Goal: Obtain resource: Obtain resource

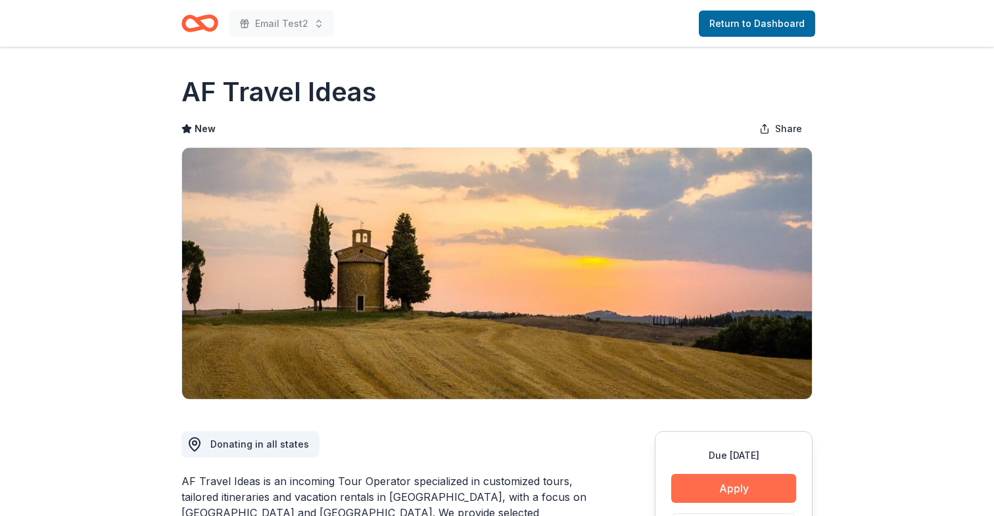
click at [732, 497] on button "Apply" at bounding box center [733, 488] width 125 height 29
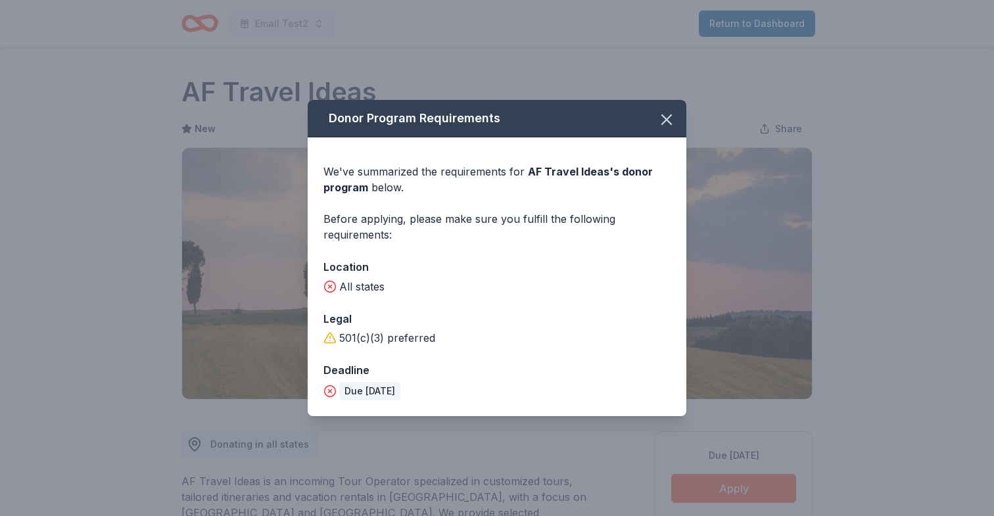
click at [331, 390] on icon at bounding box center [329, 391] width 13 height 13
click at [366, 390] on div "Due in 38 days" at bounding box center [369, 391] width 61 height 18
drag, startPoint x: 366, startPoint y: 390, endPoint x: 382, endPoint y: 390, distance: 15.8
click at [381, 390] on div "Due in 38 days" at bounding box center [369, 391] width 61 height 18
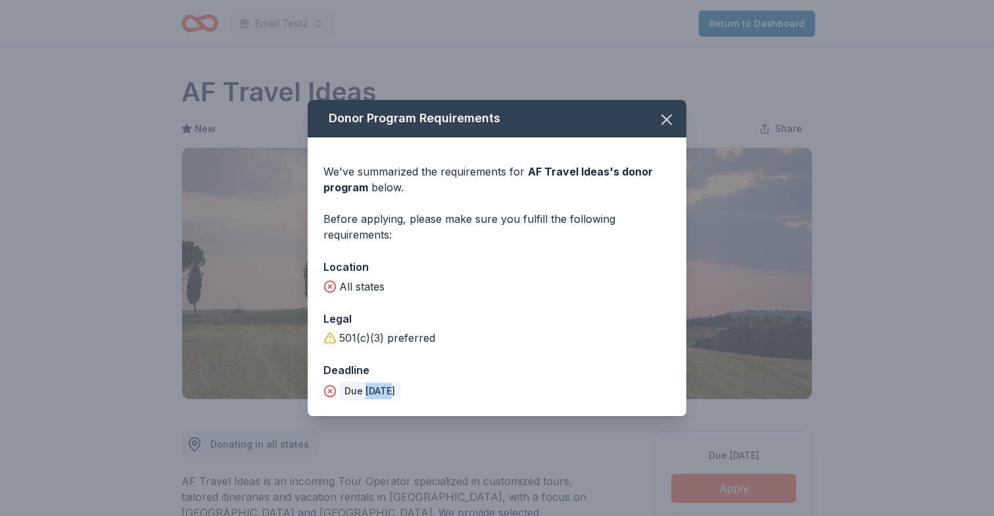
click at [382, 390] on div "Due in 38 days" at bounding box center [369, 391] width 61 height 18
drag, startPoint x: 382, startPoint y: 390, endPoint x: 368, endPoint y: 390, distance: 13.8
click at [368, 390] on div "Due in 38 days" at bounding box center [369, 391] width 61 height 18
click at [413, 342] on div "501(c)(3) preferred" at bounding box center [496, 338] width 347 height 16
drag, startPoint x: 413, startPoint y: 342, endPoint x: 328, endPoint y: 342, distance: 84.8
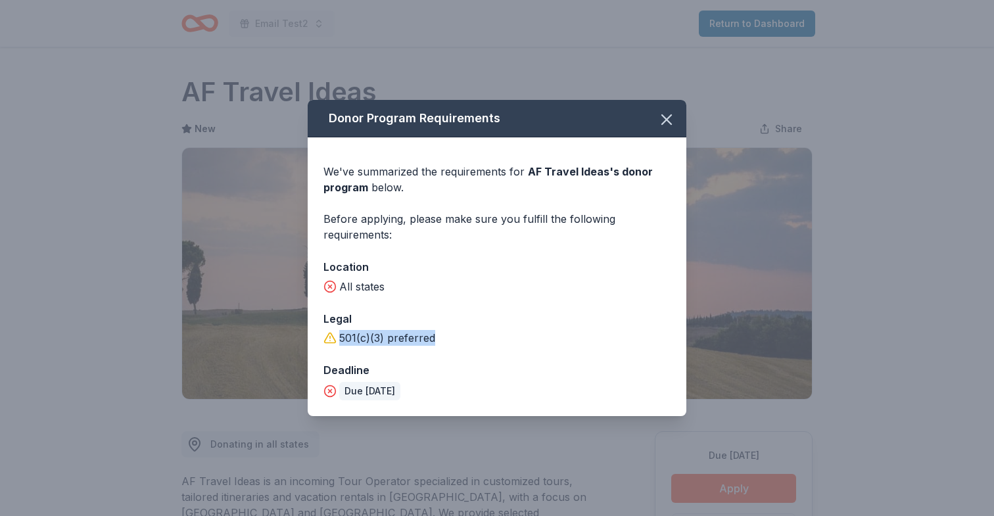
click at [328, 342] on div "501(c)(3) preferred" at bounding box center [496, 338] width 347 height 16
click at [590, 170] on span "AF Travel Ideas 's donor program" at bounding box center [487, 179] width 329 height 29
click at [661, 128] on icon "button" at bounding box center [666, 119] width 18 height 18
